Goal: Task Accomplishment & Management: Complete application form

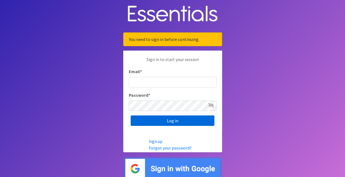
type input "[EMAIL_ADDRESS][DOMAIN_NAME]"
click at [181, 120] on input "Log in" at bounding box center [173, 120] width 84 height 10
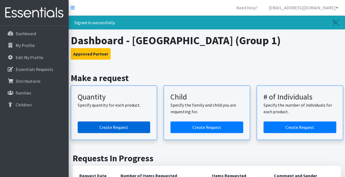
click at [104, 127] on link "Create Request" at bounding box center [114, 127] width 73 height 12
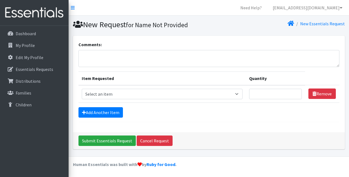
click at [349, 40] on section "Comments: Item Requested Quantity Item Requested Select an item Period Supplies…" at bounding box center [209, 95] width 280 height 118
click at [119, 142] on input "Submit Essentials Request" at bounding box center [106, 140] width 57 height 10
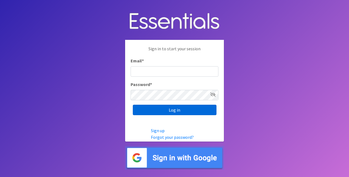
type input "[EMAIL_ADDRESS][DOMAIN_NAME]"
click at [175, 110] on input "Log in" at bounding box center [175, 110] width 84 height 10
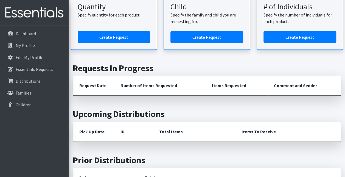
scroll to position [88, 0]
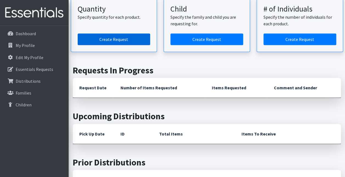
click at [136, 37] on link "Create Request" at bounding box center [114, 39] width 73 height 12
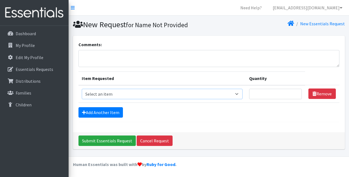
click at [240, 92] on select "Select an item Period Supplies: Mixed Kits (order by bag) Applicator-free tampo…" at bounding box center [162, 94] width 161 height 10
select select "1090"
click at [82, 89] on select "Select an item Period Supplies: Mixed Kits (order by bag) Applicator-free tampo…" at bounding box center [162, 94] width 161 height 10
click at [266, 90] on input "Quantity" at bounding box center [275, 94] width 53 height 10
type input "300"
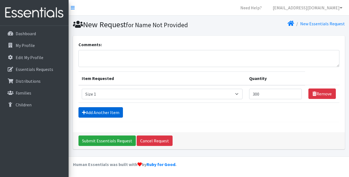
click at [92, 111] on link "Add Another Item" at bounding box center [100, 112] width 44 height 10
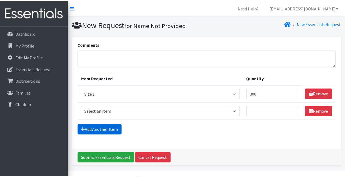
scroll to position [13, 0]
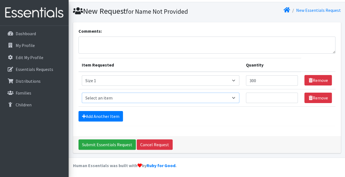
click at [237, 97] on select "Select an item Period Supplies: Mixed Kits (order by bag) Applicator-free tampo…" at bounding box center [161, 97] width 158 height 10
select select "1091"
click at [82, 92] on select "Select an item Period Supplies: Mixed Kits (order by bag) Applicator-free tampo…" at bounding box center [161, 97] width 158 height 10
click at [255, 98] on input "Quantity" at bounding box center [272, 97] width 52 height 10
type input "300"
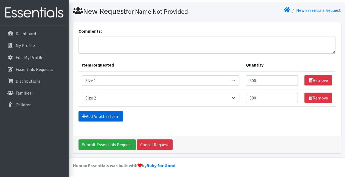
click at [110, 118] on link "Add Another Item" at bounding box center [100, 116] width 44 height 10
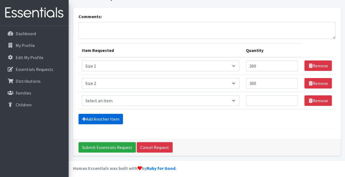
scroll to position [31, 0]
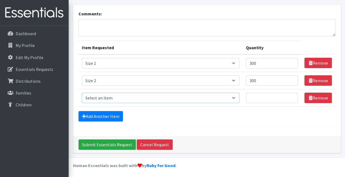
click at [237, 97] on select "Select an item Period Supplies: Mixed Kits (order by bag) Applicator-free tampo…" at bounding box center [161, 97] width 158 height 10
click at [82, 92] on select "Select an item Period Supplies: Mixed Kits (order by bag) Applicator-free tampo…" at bounding box center [161, 97] width 158 height 10
click at [253, 98] on input "Quantity" at bounding box center [272, 97] width 52 height 10
click at [235, 97] on select "Select an item Period Supplies: Mixed Kits (order by bag) Applicator-free tampo…" at bounding box center [161, 97] width 158 height 10
click at [82, 92] on select "Select an item Period Supplies: Mixed Kits (order by bag) Applicator-free tampo…" at bounding box center [161, 97] width 158 height 10
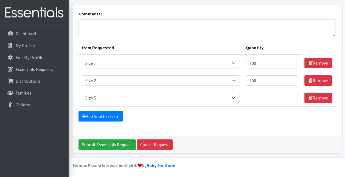
click at [236, 98] on select "Select an item Period Supplies: Mixed Kits (order by bag) Applicator-free tampo…" at bounding box center [161, 97] width 158 height 10
select select "1097"
click at [82, 92] on select "Select an item Period Supplies: Mixed Kits (order by bag) Applicator-free tampo…" at bounding box center [161, 97] width 158 height 10
click at [252, 98] on input "Quantity" at bounding box center [272, 97] width 52 height 10
type input "800"
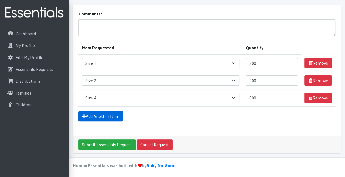
click at [113, 117] on link "Add Another Item" at bounding box center [100, 116] width 44 height 10
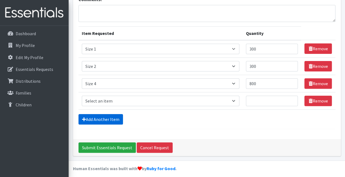
scroll to position [48, 0]
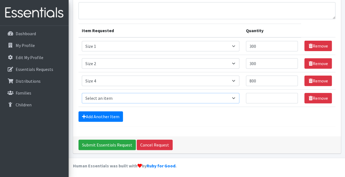
click at [236, 97] on select "Select an item Period Supplies: Mixed Kits (order by bag) Applicator-free tampo…" at bounding box center [161, 98] width 158 height 10
select select "1098"
click at [82, 93] on select "Select an item Period Supplies: Mixed Kits (order by bag) Applicator-free tampo…" at bounding box center [161, 98] width 158 height 10
click at [253, 99] on input "Quantity" at bounding box center [272, 98] width 52 height 10
type input "800"
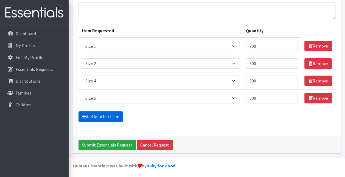
click at [110, 114] on link "Add Another Item" at bounding box center [100, 116] width 44 height 10
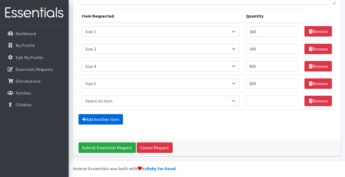
scroll to position [65, 0]
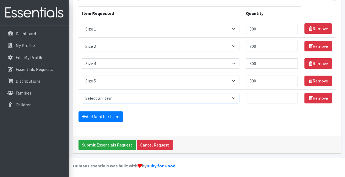
drag, startPoint x: 236, startPoint y: 98, endPoint x: 225, endPoint y: 99, distance: 10.8
click at [236, 98] on select "Select an item Period Supplies: Mixed Kits (order by bag) Applicator-free tampo…" at bounding box center [161, 98] width 158 height 10
select select "1100"
click at [82, 93] on select "Select an item Period Supplies: Mixed Kits (order by bag) Applicator-free tampo…" at bounding box center [161, 98] width 158 height 10
click at [250, 96] on input "Quantity" at bounding box center [272, 98] width 52 height 10
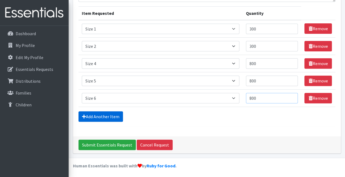
type input "800"
click at [101, 116] on link "Add Another Item" at bounding box center [100, 116] width 44 height 10
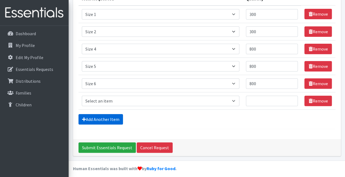
scroll to position [82, 0]
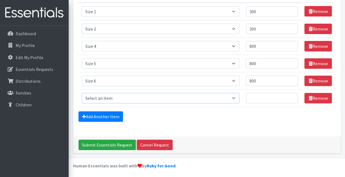
click at [238, 97] on select "Select an item Period Supplies: Mixed Kits (order by bag) Applicator-free tampo…" at bounding box center [161, 98] width 158 height 10
select select "1105"
click at [82, 93] on select "Select an item Period Supplies: Mixed Kits (order by bag) Applicator-free tampo…" at bounding box center [161, 98] width 158 height 10
click at [253, 97] on input "Quantity" at bounding box center [272, 98] width 52 height 10
type input "160"
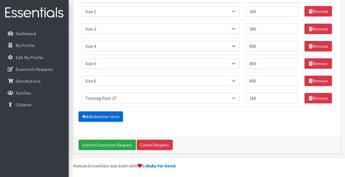
click at [115, 116] on link "Add Another Item" at bounding box center [100, 116] width 44 height 10
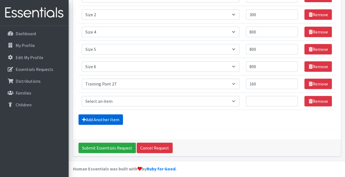
scroll to position [99, 0]
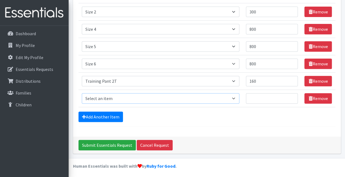
click at [238, 97] on select "Select an item Period Supplies: Mixed Kits (order by bag) Applicator-free tampo…" at bounding box center [161, 98] width 158 height 10
select select "1107"
click at [82, 93] on select "Select an item Period Supplies: Mixed Kits (order by bag) Applicator-free tampo…" at bounding box center [161, 98] width 158 height 10
click at [251, 96] on input "Quantity" at bounding box center [272, 98] width 52 height 10
type input "160"
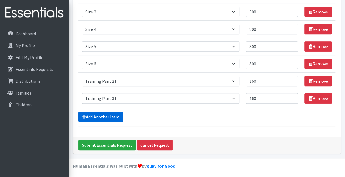
click at [101, 115] on link "Add Another Item" at bounding box center [100, 116] width 44 height 10
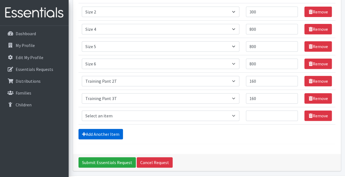
scroll to position [117, 0]
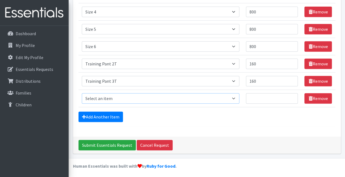
click at [239, 98] on select "Select an item Period Supplies: Mixed Kits (order by bag) Applicator-free tampo…" at bounding box center [161, 98] width 158 height 10
select select "1093"
click at [82, 93] on select "Select an item Period Supplies: Mixed Kits (order by bag) Applicator-free tampo…" at bounding box center [161, 98] width 158 height 10
click at [251, 95] on input "Quantity" at bounding box center [272, 98] width 52 height 10
type input "160"
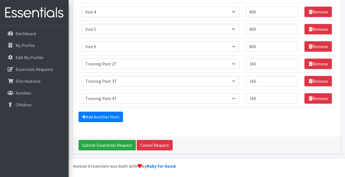
click at [191, 118] on div "Add Another Item" at bounding box center [206, 116] width 257 height 10
click at [110, 142] on input "Submit Essentials Request" at bounding box center [106, 145] width 57 height 10
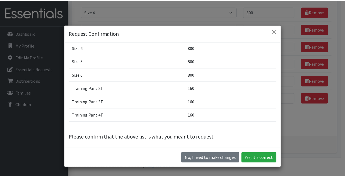
scroll to position [47, 0]
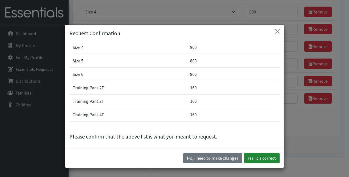
click at [262, 159] on button "Yes, it's correct" at bounding box center [261, 158] width 35 height 10
